Goal: Information Seeking & Learning: Learn about a topic

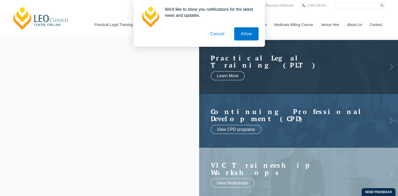
click at [215, 36] on button "Cancel" at bounding box center [218, 33] width 28 height 13
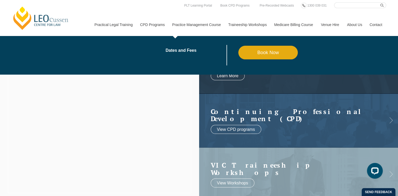
click at [188, 26] on link "Practice Management Course" at bounding box center [196, 24] width 56 height 23
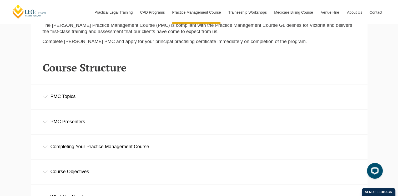
scroll to position [552, 0]
